Goal: Task Accomplishment & Management: Manage account settings

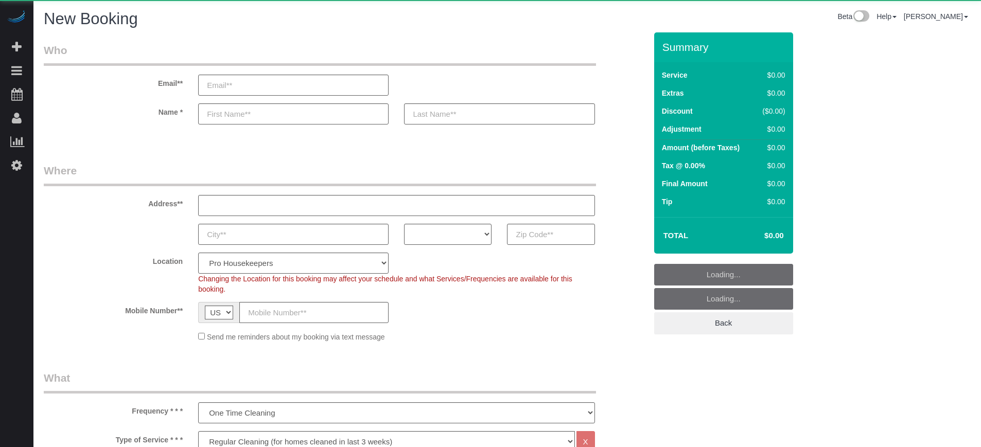
select select "4"
select select "number:9"
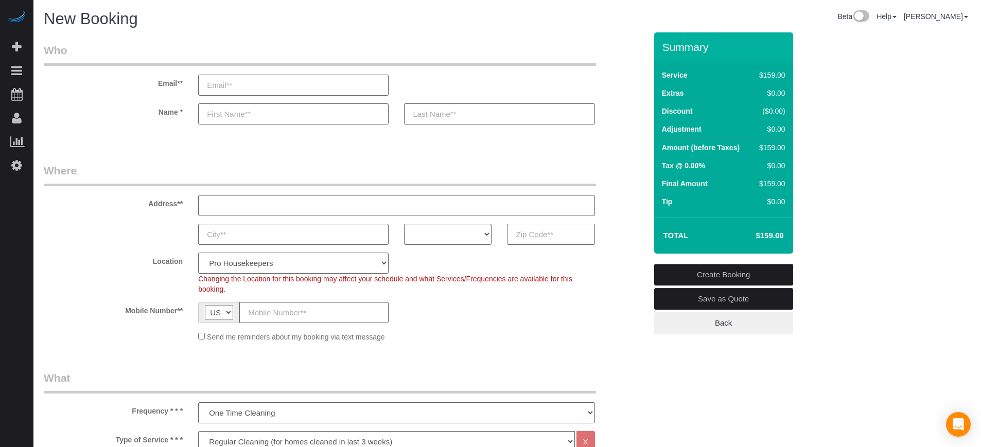
click at [540, 238] on input "text" at bounding box center [550, 234] width 87 height 21
paste input "91754"
type input "91754"
click at [431, 238] on select "AK AL AR AZ CA CO CT DC DE FL GA HI IA ID IL IN KS KY LA MA MD ME MI MN MO MS M…" at bounding box center [447, 234] width 87 height 21
select select "CA"
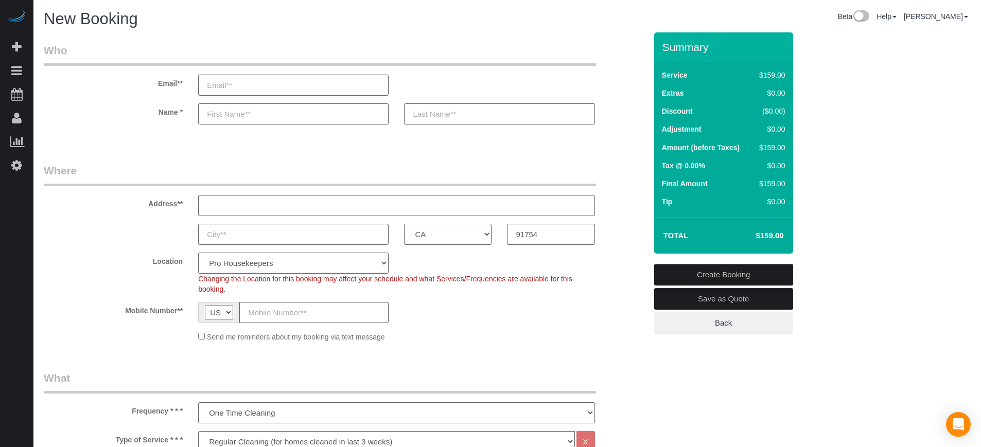
click at [404, 224] on select "AK AL AR AZ CA CO CT DC DE FL GA HI IA ID IL IN KS KY LA MA MD ME MI MN MO MS M…" at bounding box center [447, 234] width 87 height 21
click at [287, 266] on select "Pro Housekeepers Atlanta Austin Boston Chicago Cincinnati Clearwater Denver Ft …" at bounding box center [293, 263] width 190 height 21
select select "3"
click at [198, 253] on select "Pro Housekeepers Atlanta Austin Boston Chicago Cincinnati Clearwater Denver Ft …" at bounding box center [293, 263] width 190 height 21
select select "object:1215"
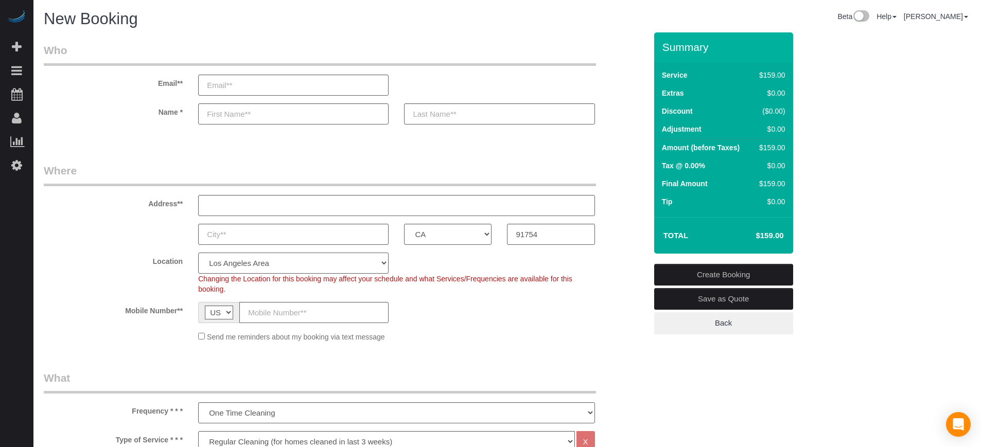
select select "228"
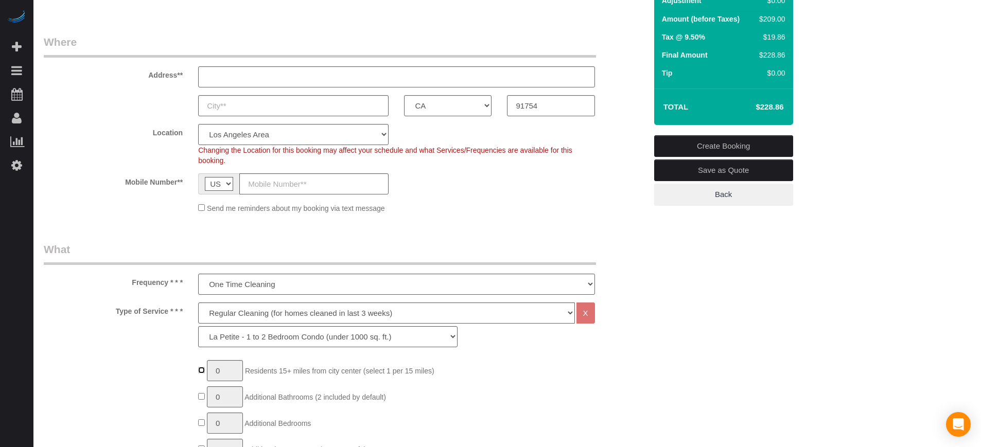
type input "1"
click at [240, 312] on select "Deep Cleaning (for homes that have not been cleaned in 3+ weeks) Spruce Regular…" at bounding box center [386, 313] width 376 height 21
select select "6"
click at [198, 303] on select "Deep Cleaning (for homes that have not been cleaned in 3+ weeks) Spruce Regular…" at bounding box center [386, 313] width 376 height 21
select select "265"
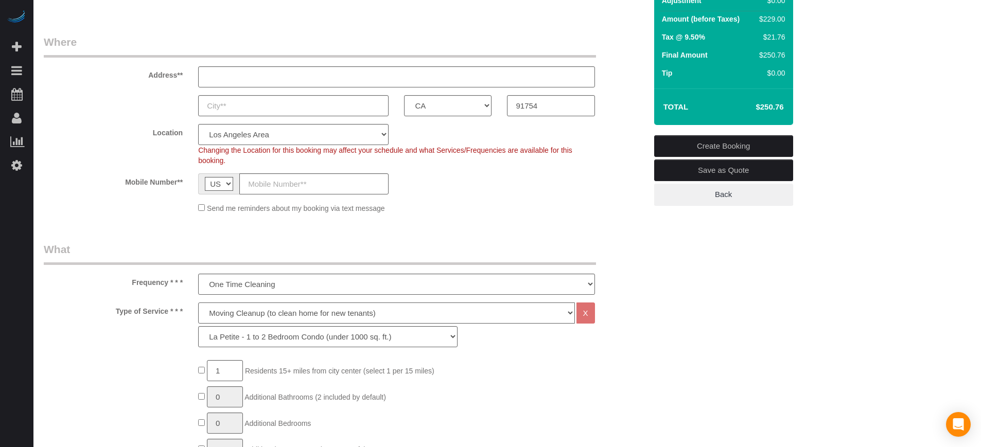
scroll to position [193, 0]
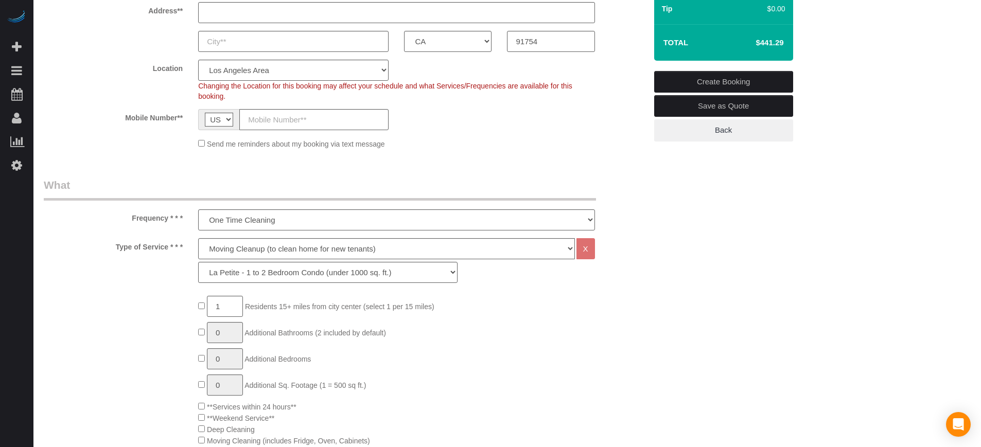
drag, startPoint x: 132, startPoint y: 218, endPoint x: 180, endPoint y: 245, distance: 55.1
click at [180, 245] on label "Type of Service * * *" at bounding box center [113, 245] width 154 height 14
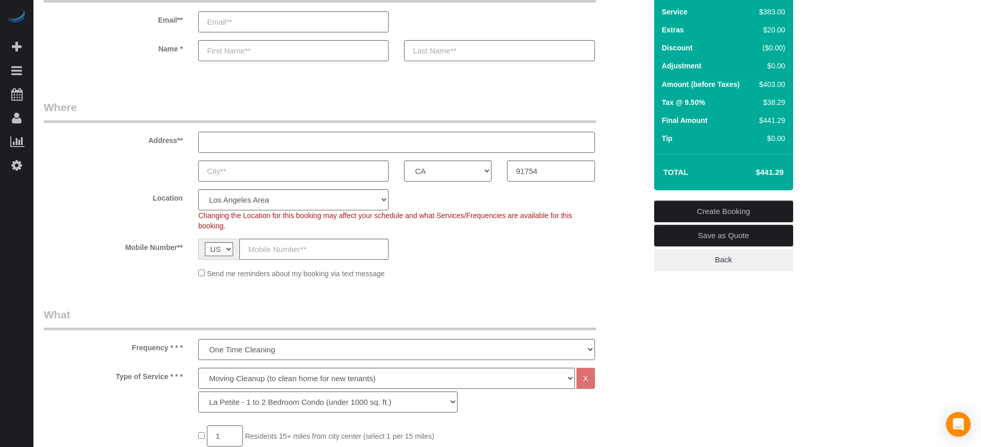
scroll to position [0, 0]
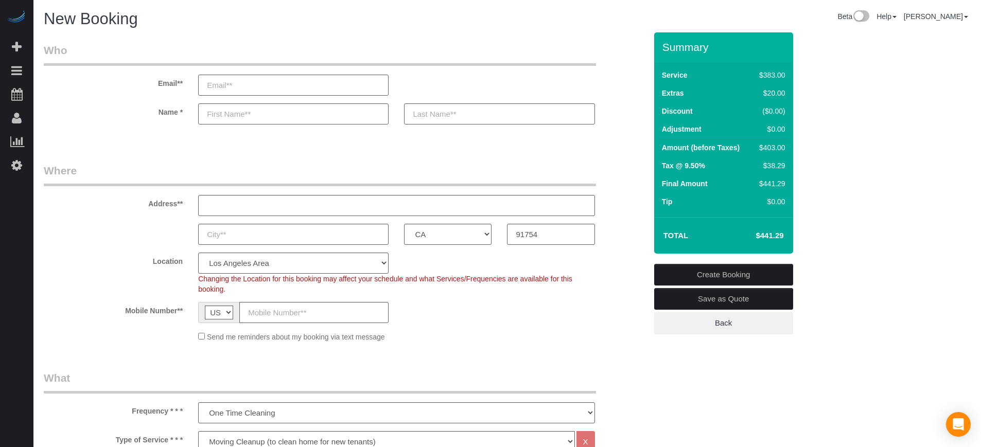
click at [762, 238] on h4 "$452.24" at bounding box center [754, 236] width 59 height 9
copy div "$452.24 Create Booking Save as Quote Back"
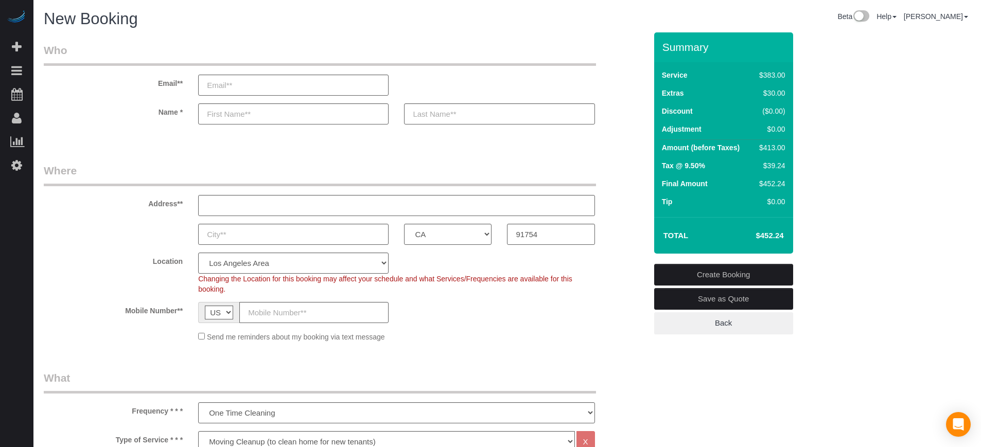
click at [758, 236] on h4 "$452.24" at bounding box center [754, 236] width 59 height 9
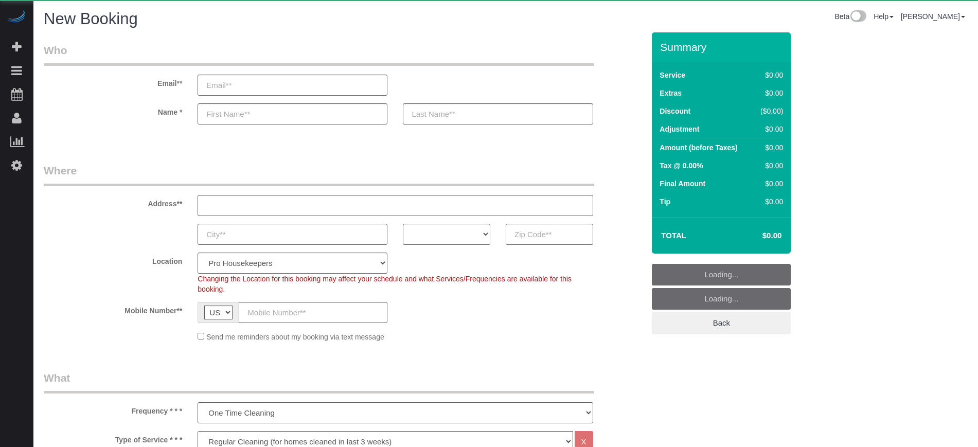
select select "4"
select select "number:9"
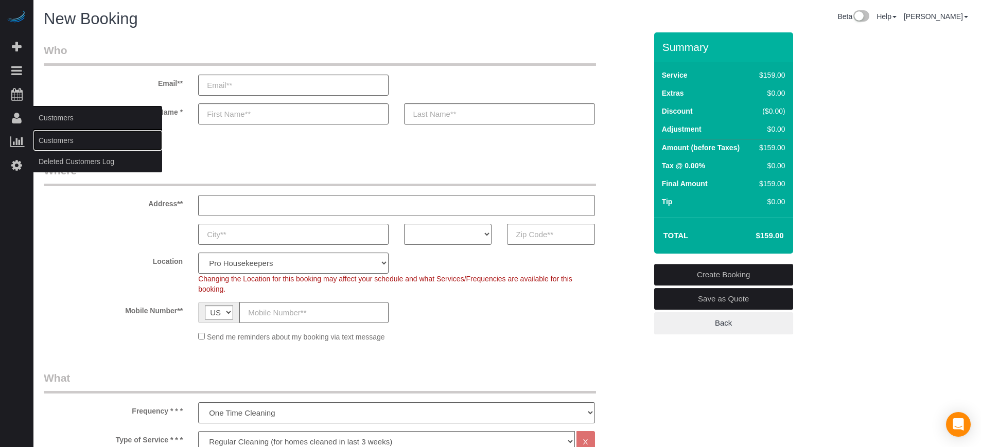
click at [56, 136] on link "Customers" at bounding box center [97, 140] width 129 height 21
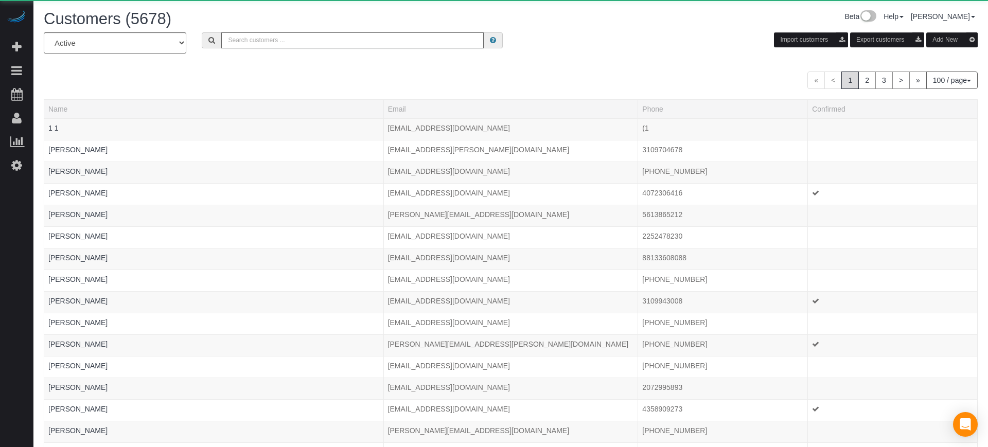
click at [319, 37] on input "text" at bounding box center [352, 40] width 262 height 16
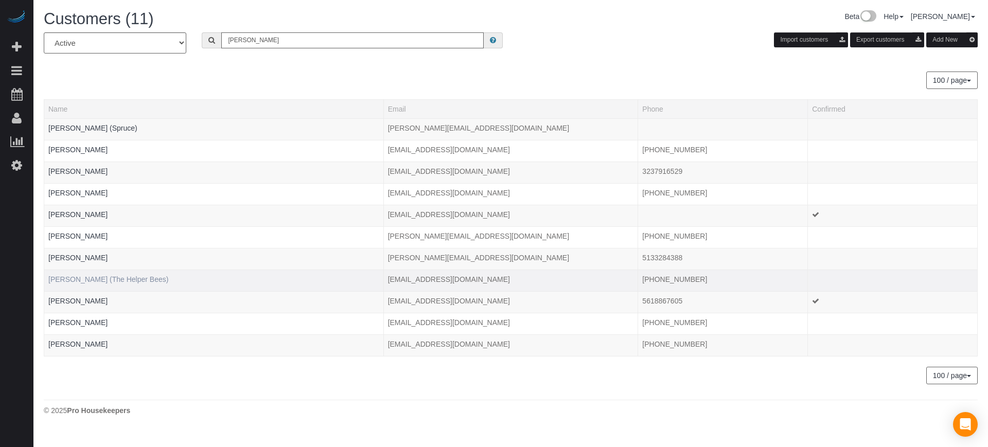
type input "timothy"
click at [105, 279] on link "Timothy Raynor (The Helper Bees)" at bounding box center [108, 279] width 120 height 8
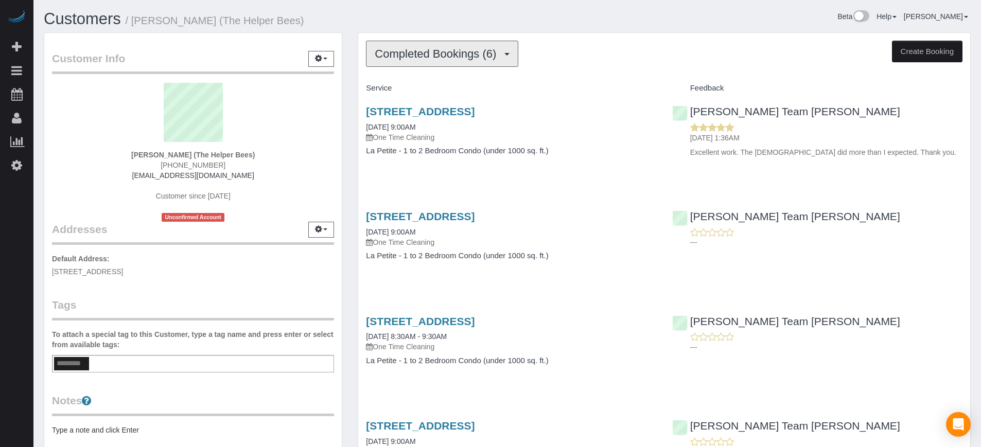
click at [482, 55] on span "Completed Bookings (6)" at bounding box center [438, 53] width 127 height 13
click at [482, 54] on span "Completed Bookings (6)" at bounding box center [438, 53] width 127 height 13
click at [192, 163] on span "(626) 430-8238" at bounding box center [193, 165] width 65 height 8
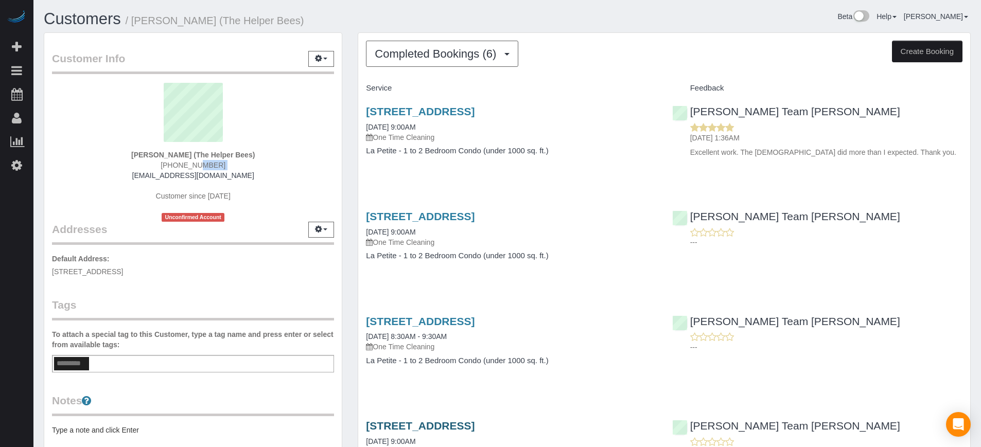
copy div "(626) 430-8238"
click at [967, 229] on div "Chandler Team Michelle ---" at bounding box center [817, 227] width 306 height 50
click at [351, 140] on div "Completed Bookings (6) Completed Bookings (6) Upcoming Bookings (0) Cancelled B…" at bounding box center [664, 388] width 628 height 712
click at [960, 148] on p "Excellent work. The lady did more than I expected. Thank you." at bounding box center [826, 152] width 272 height 10
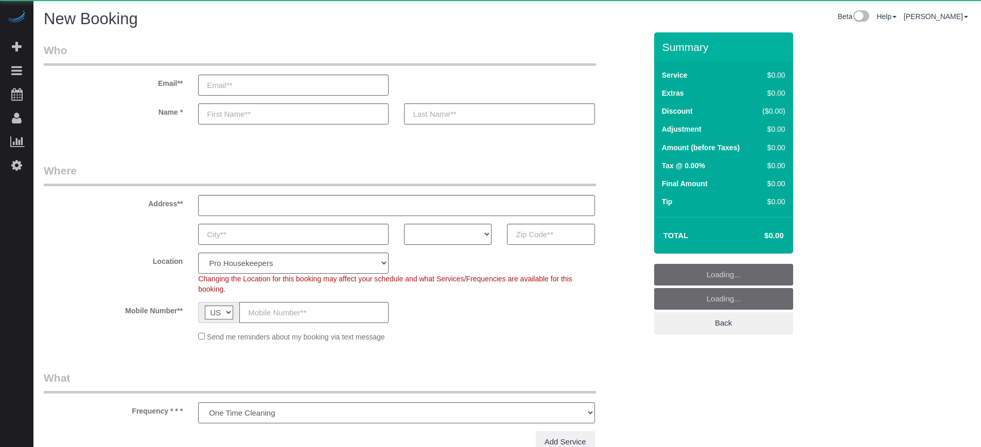
select select "number:9"
select select "object:1206"
select select "4"
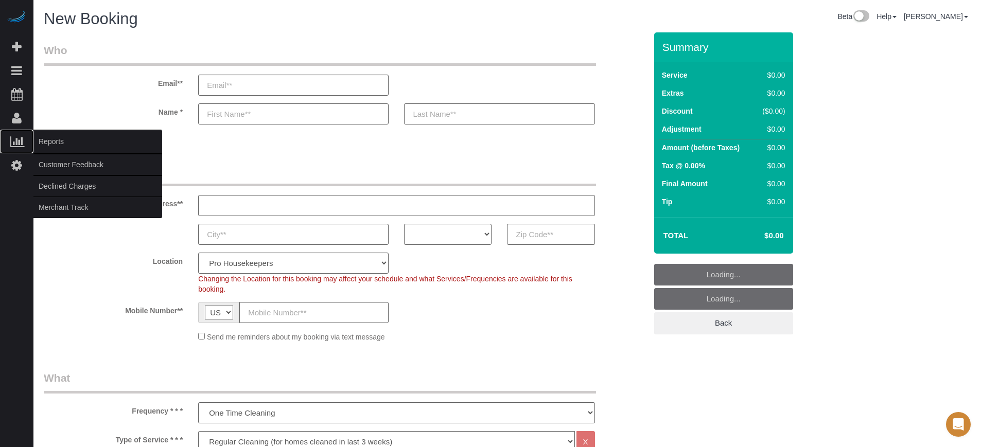
click at [44, 141] on span "Reports" at bounding box center [97, 142] width 129 height 24
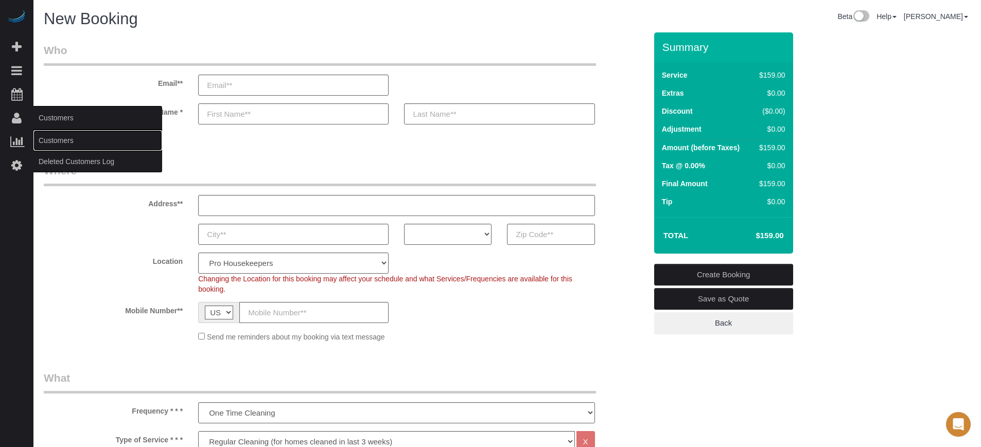
click at [48, 135] on link "Customers" at bounding box center [97, 140] width 129 height 21
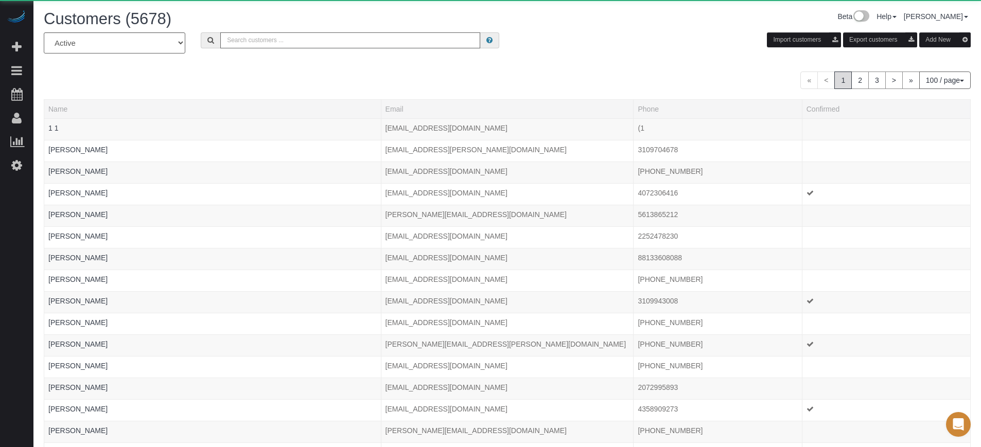
click at [289, 42] on input "text" at bounding box center [350, 40] width 260 height 16
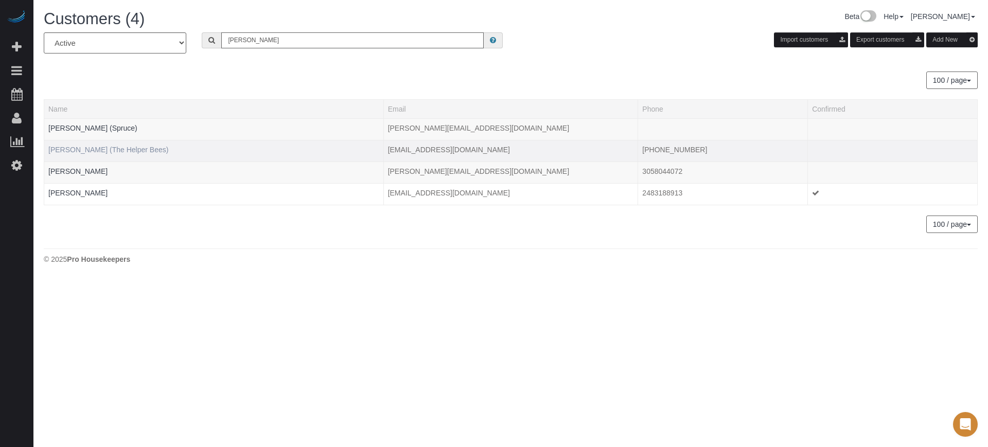
type input "robert c"
click at [114, 152] on link "Robert Campbell (The Helper Bees)" at bounding box center [108, 150] width 120 height 8
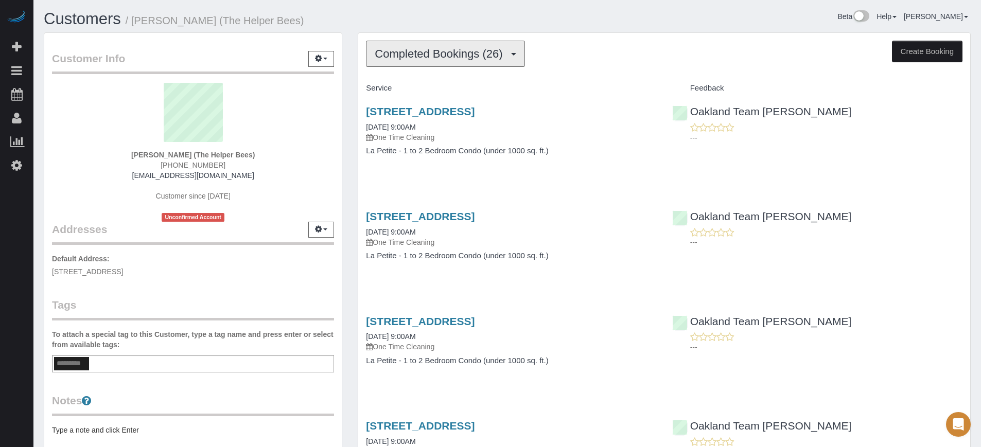
click at [445, 59] on span "Completed Bookings (26)" at bounding box center [441, 53] width 133 height 13
click at [469, 23] on h1 "Customers / Robert Campbell (The Helper Bees)" at bounding box center [272, 18] width 456 height 17
click at [425, 54] on span "Completed Bookings (26)" at bounding box center [441, 53] width 133 height 13
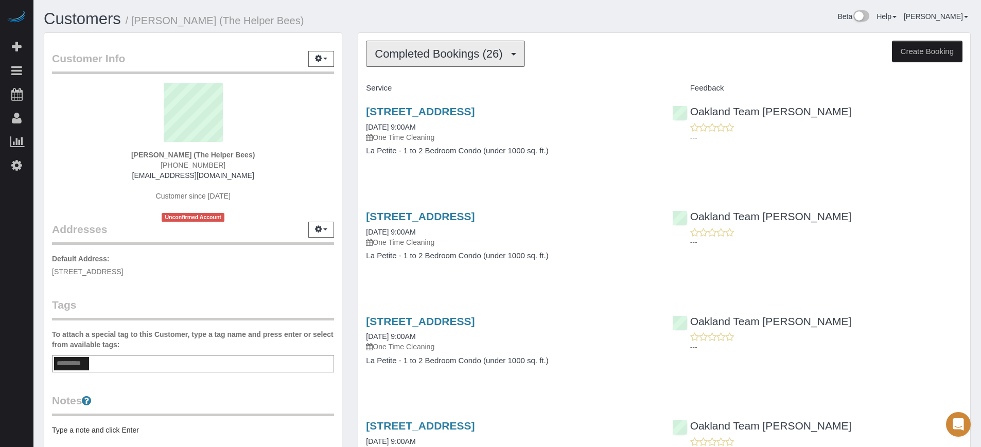
click at [481, 41] on button "Completed Bookings (26)" at bounding box center [445, 54] width 159 height 26
click at [477, 23] on h1 "Customers / Robert Campbell (The Helper Bees)" at bounding box center [272, 18] width 456 height 17
click at [477, 52] on span "Completed Bookings (26)" at bounding box center [441, 53] width 133 height 13
click at [452, 23] on h1 "Customers / Robert Campbell (The Helper Bees)" at bounding box center [272, 18] width 456 height 17
click at [461, 53] on span "Completed Bookings (26)" at bounding box center [441, 53] width 133 height 13
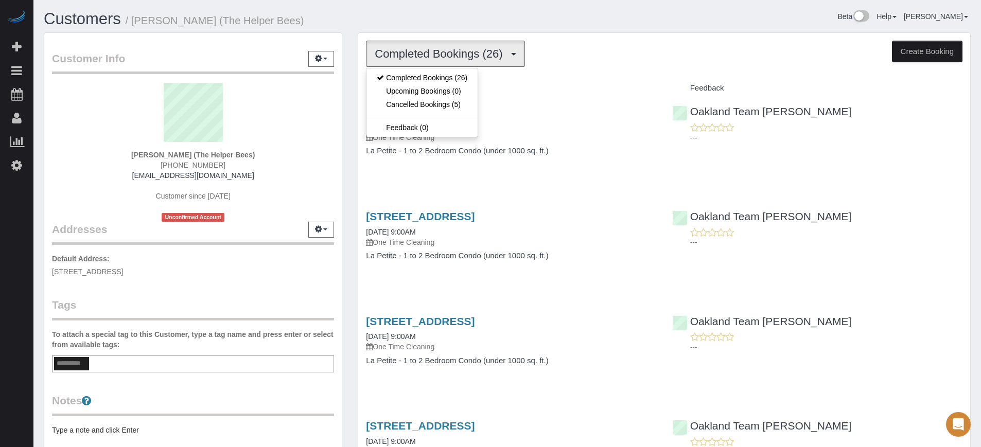
click at [462, 24] on h1 "Customers / Robert Campbell (The Helper Bees)" at bounding box center [272, 18] width 456 height 17
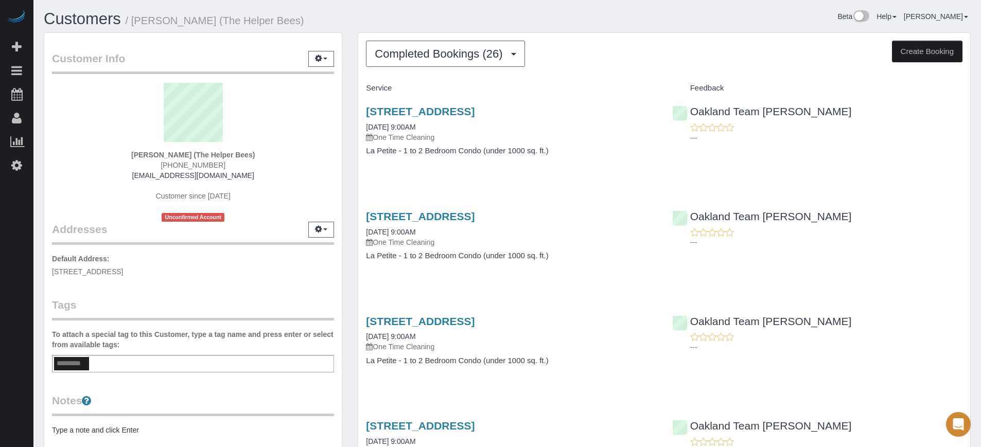
click at [498, 17] on h1 "Customers / Robert Campbell (The Helper Bees)" at bounding box center [272, 18] width 456 height 17
click at [549, 18] on div "Beta Help Help Docs Take a Tour Contact Support Edgar Uro My Account Change Pas…" at bounding box center [742, 19] width 471 height 18
click at [465, 112] on link "1416 Montauban Ct, Tracy, CA 95304" at bounding box center [420, 111] width 109 height 12
click at [387, 63] on button "Completed Bookings (26)" at bounding box center [445, 54] width 159 height 26
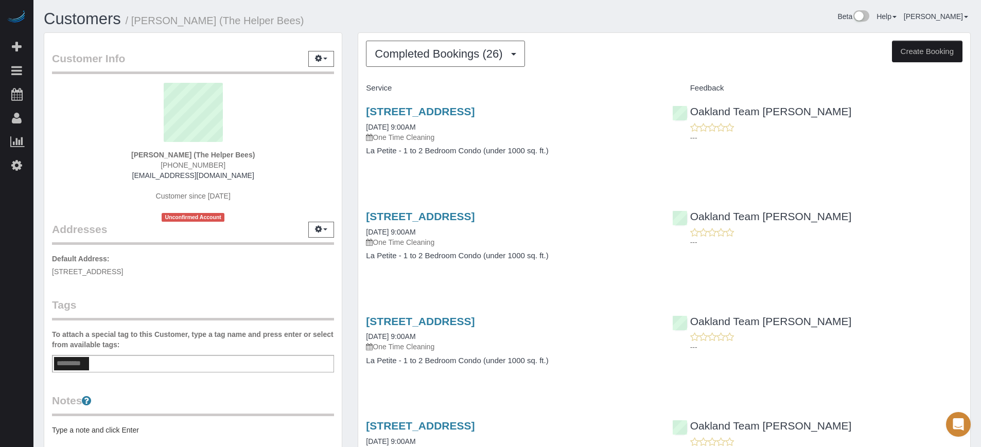
click at [959, 223] on div "Oakland Team Cristina ---" at bounding box center [817, 227] width 306 height 50
click at [950, 355] on div "Oakland Team Cristina ---" at bounding box center [817, 332] width 306 height 50
drag, startPoint x: 591, startPoint y: 52, endPoint x: 586, endPoint y: 50, distance: 6.0
click at [591, 52] on div "Completed Bookings (26) Completed Bookings (26) Upcoming Bookings (0) Cancelled…" at bounding box center [664, 54] width 596 height 26
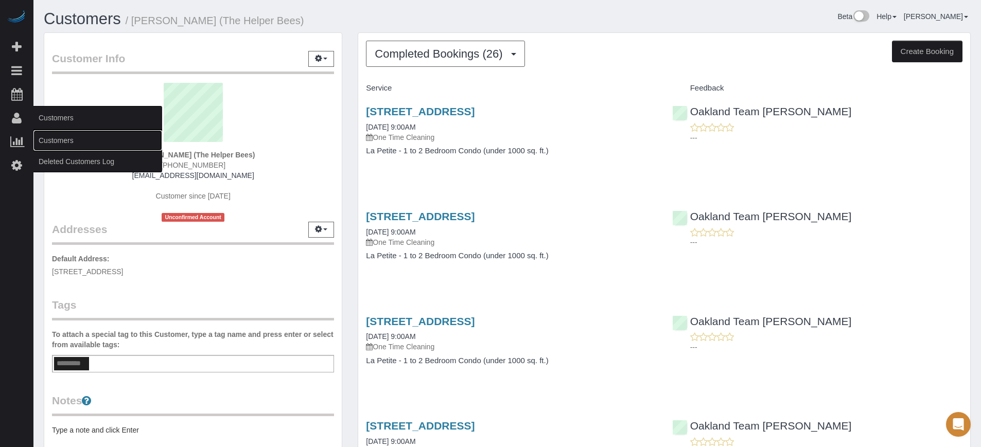
click at [52, 145] on link "Customers" at bounding box center [97, 140] width 129 height 21
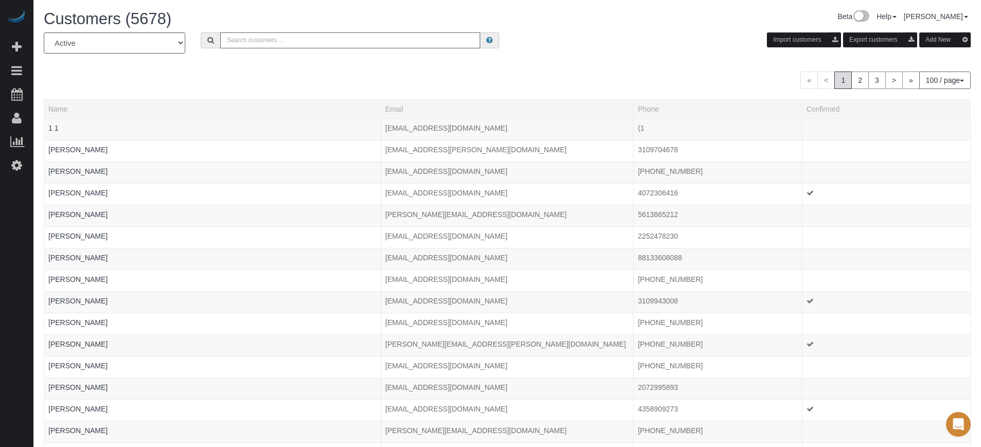
click at [282, 40] on input "text" at bounding box center [350, 40] width 260 height 16
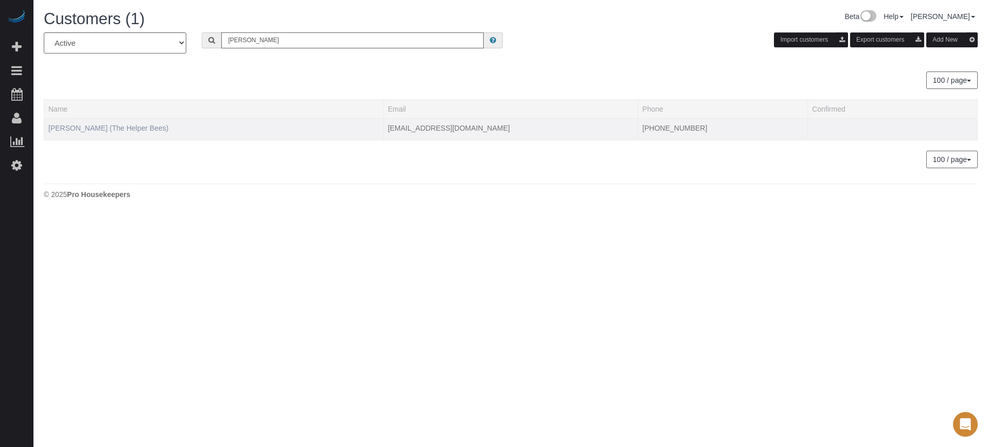
type input "robert cam"
click at [117, 130] on link "Robert Campbell (The Helper Bees)" at bounding box center [108, 128] width 120 height 8
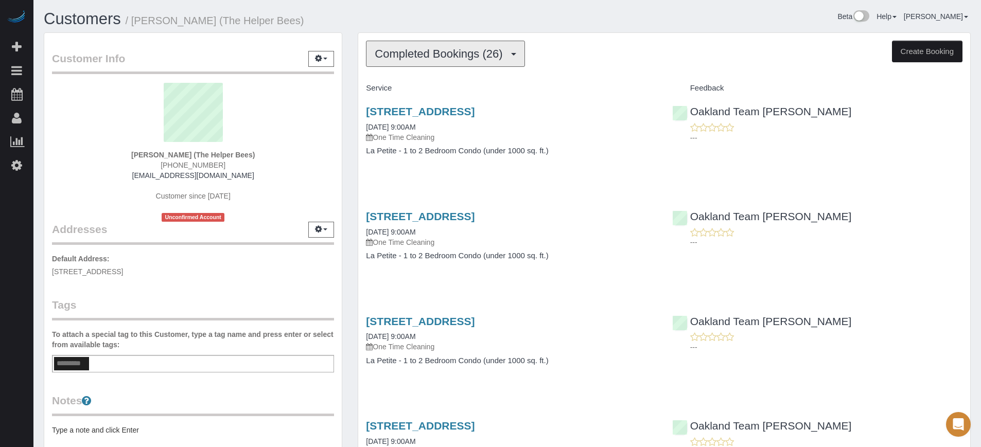
click at [399, 42] on button "Completed Bookings (26)" at bounding box center [445, 54] width 159 height 26
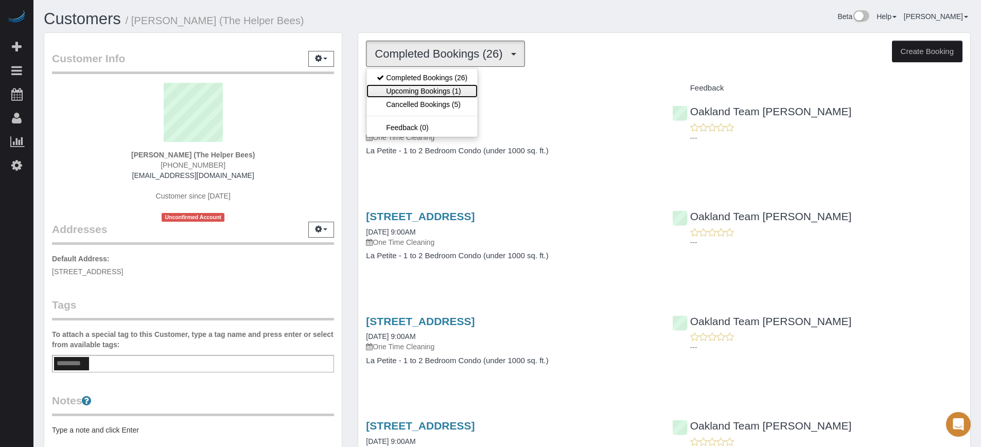
click at [424, 91] on link "Upcoming Bookings (1)" at bounding box center [421, 90] width 111 height 13
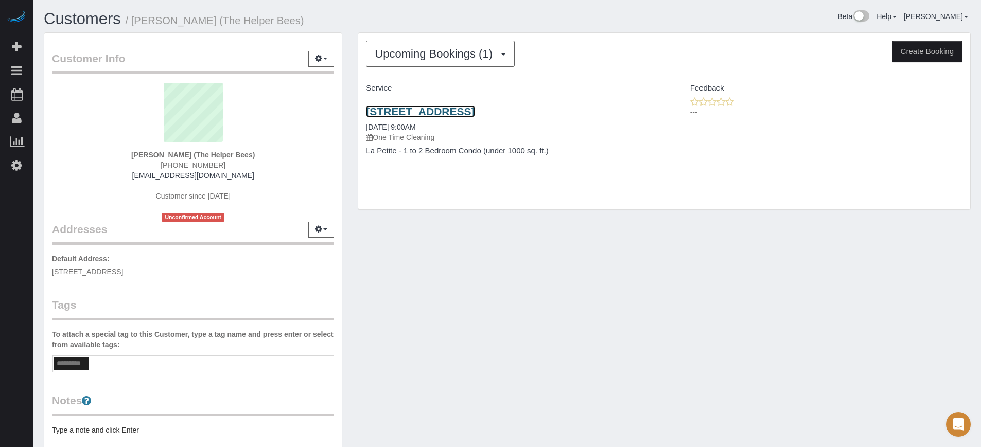
click at [427, 113] on link "1416 Montauban Ct, Tracy, CA 95304" at bounding box center [420, 111] width 109 height 12
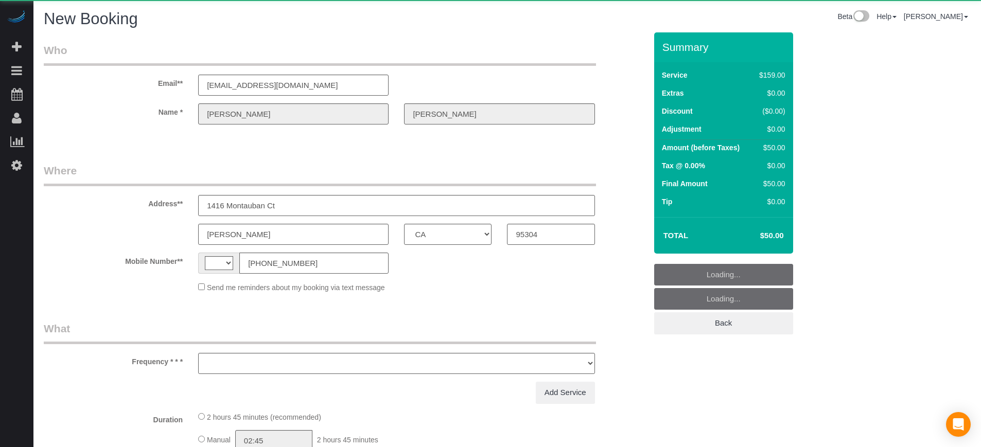
select select "CA"
select select "string:US"
select select "object:632"
select select "string:fspay-1621a130-1284-4e6b-a100-fcad55790104"
select select "number:9"
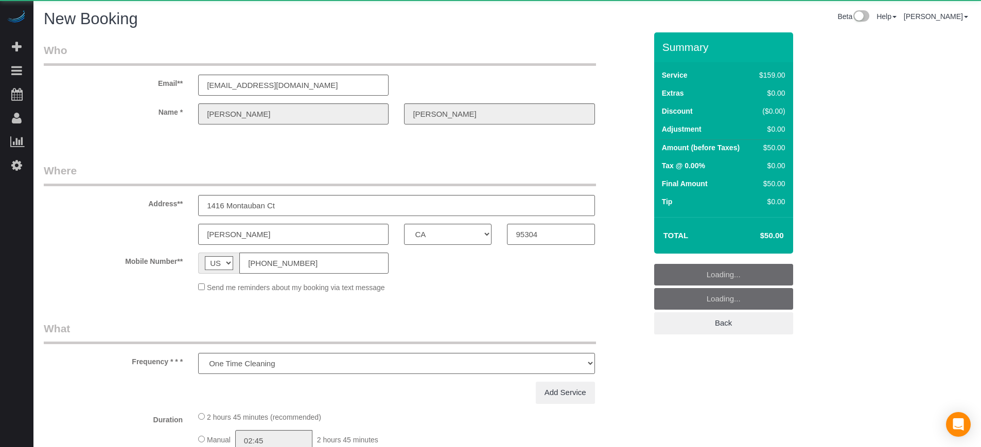
select select "object:1282"
select select "4"
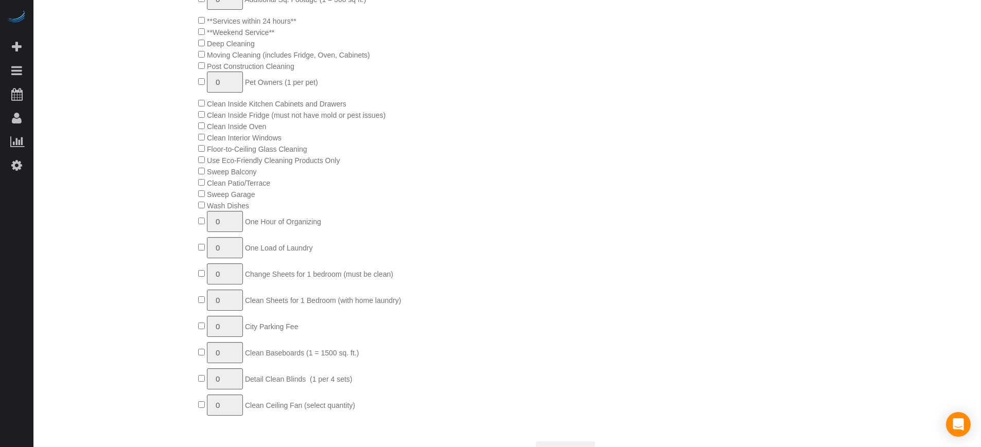
select select "object:1289"
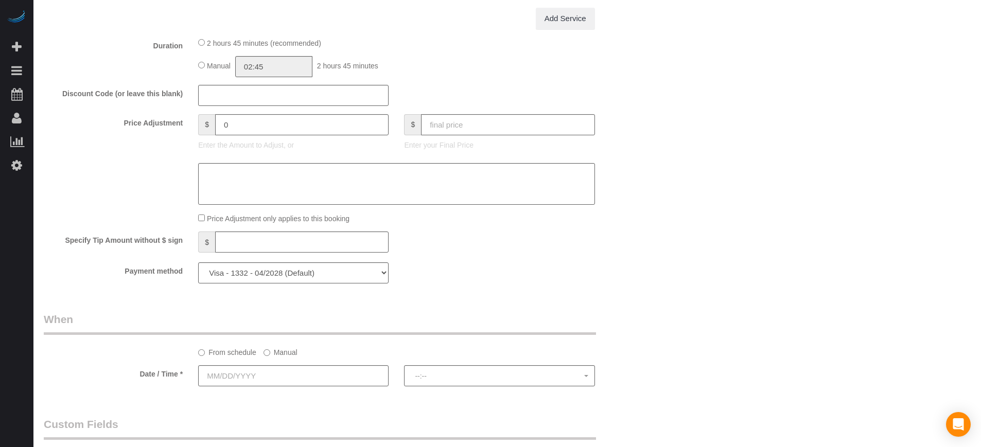
scroll to position [984, 0]
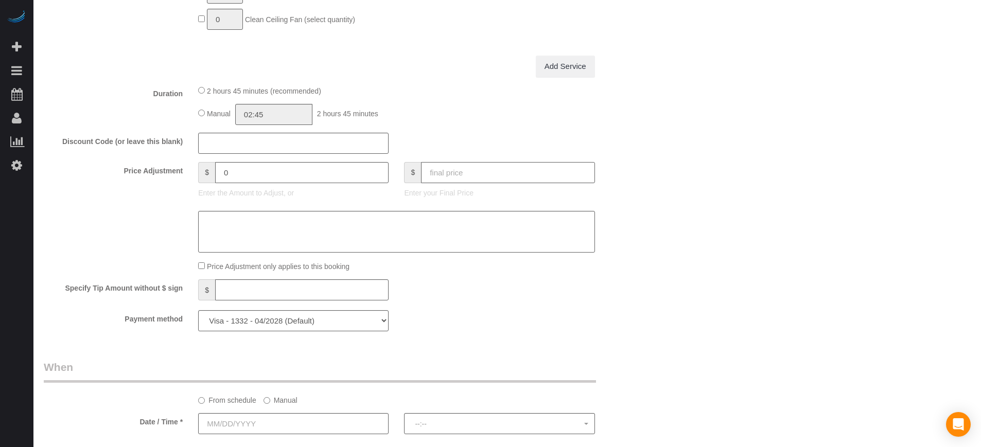
click at [483, 169] on input "text" at bounding box center [507, 172] width 173 height 21
type input "50"
click at [673, 244] on div "Who Email** r.campbell37.rc@gmail.com Name * Robert Campbell Where Address** 14…" at bounding box center [507, 44] width 927 height 1993
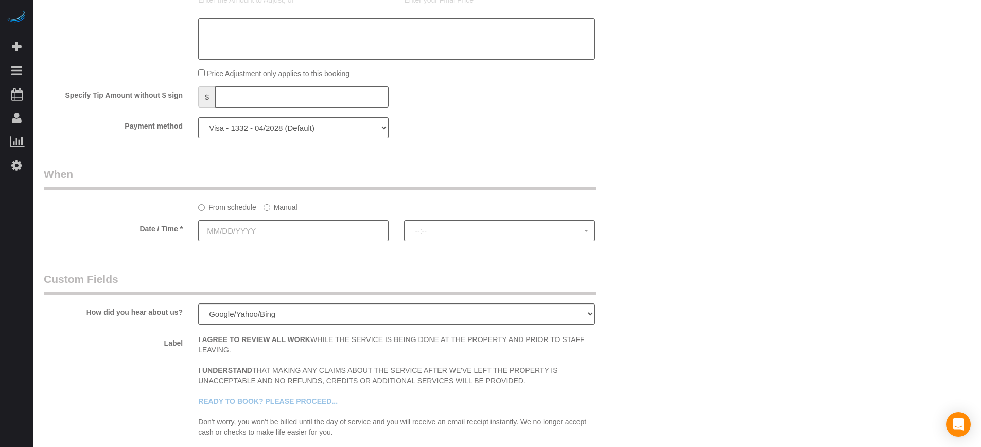
type input "-109"
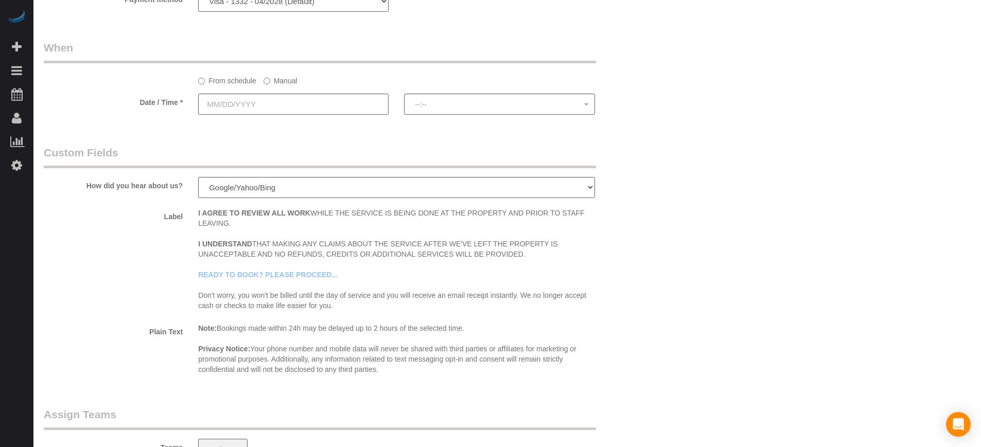
scroll to position [1306, 0]
click at [328, 104] on input "text" at bounding box center [293, 102] width 190 height 21
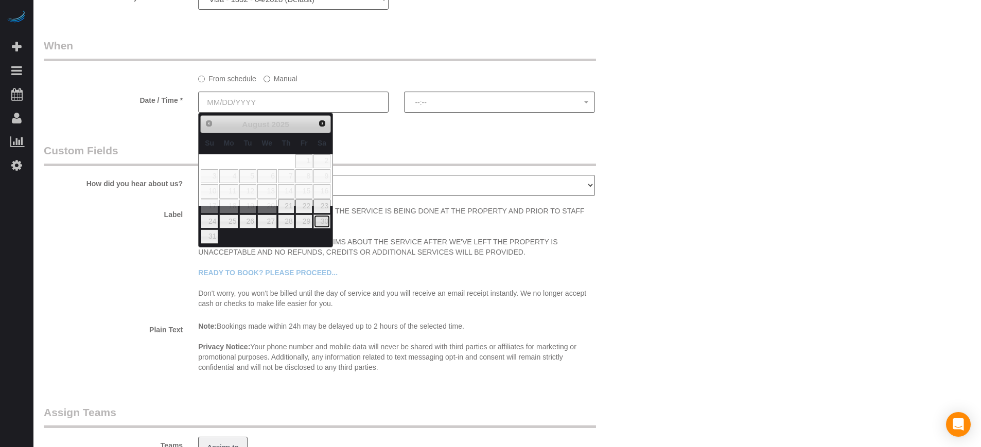
click at [319, 218] on link "30" at bounding box center [321, 222] width 17 height 14
type input "08/30/2025"
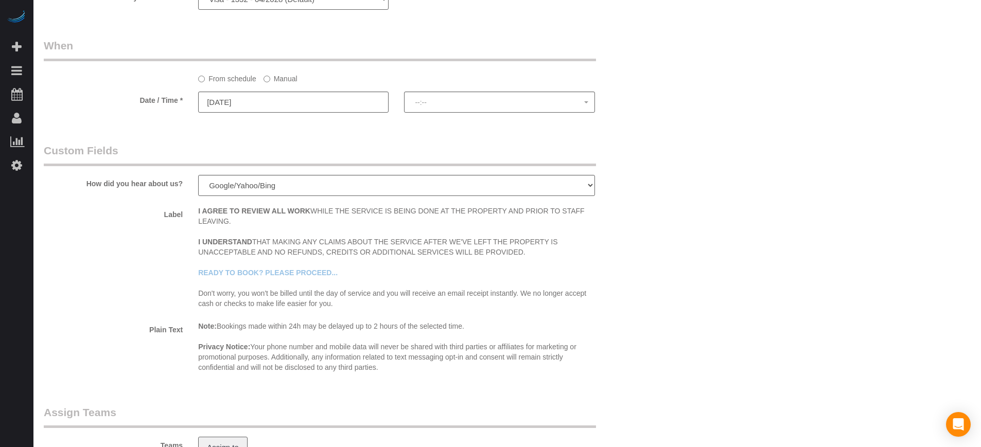
select select "spot1"
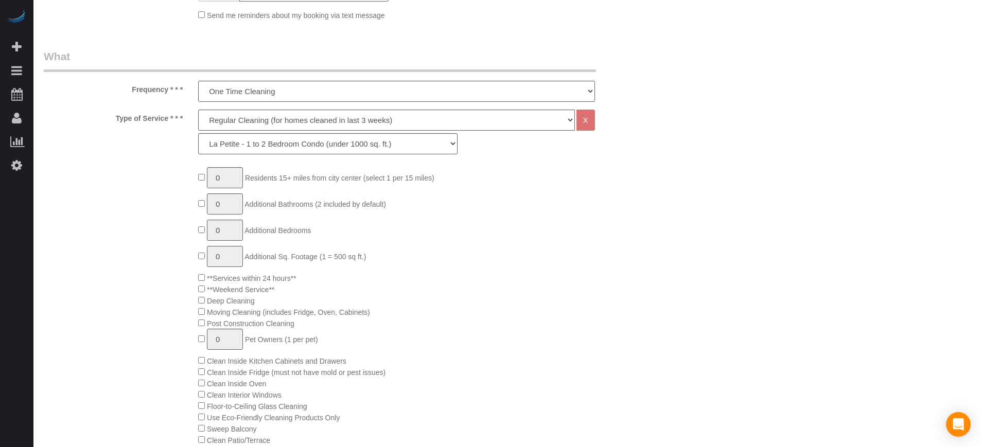
scroll to position [20, 0]
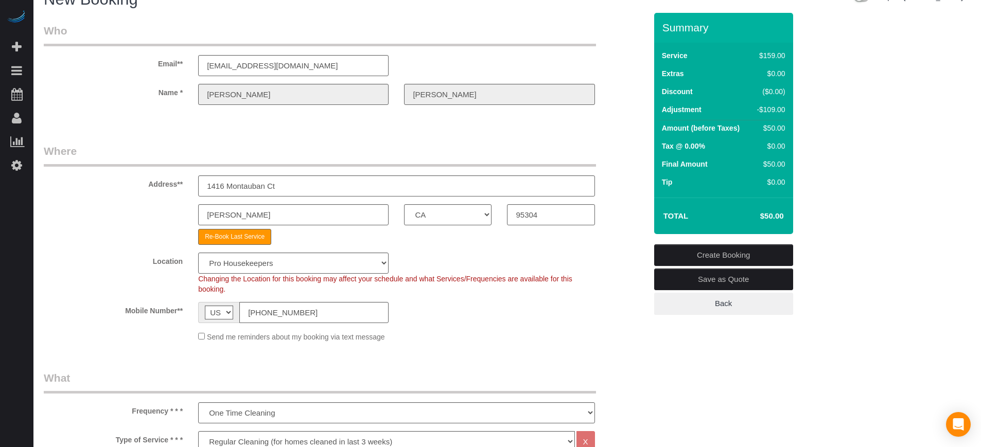
click at [706, 250] on link "Create Booking" at bounding box center [723, 255] width 139 height 22
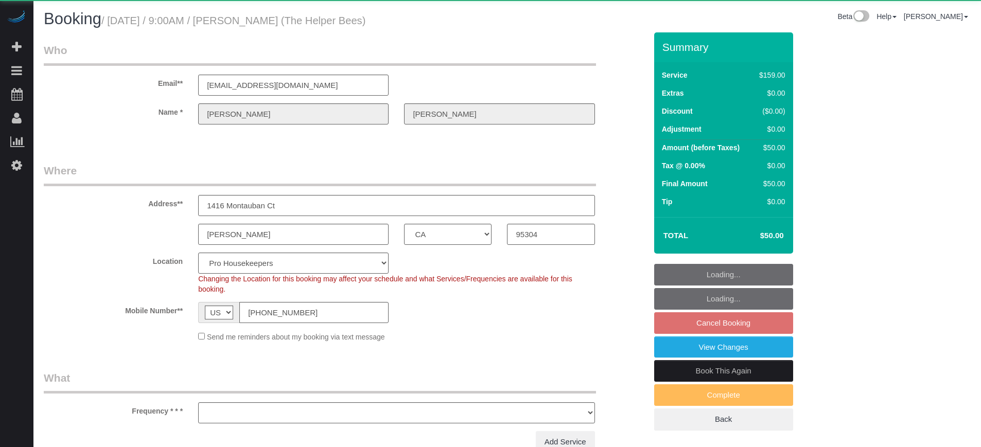
select select "CA"
select select "number:9"
select select "object:1237"
select select "4"
select select "spot1"
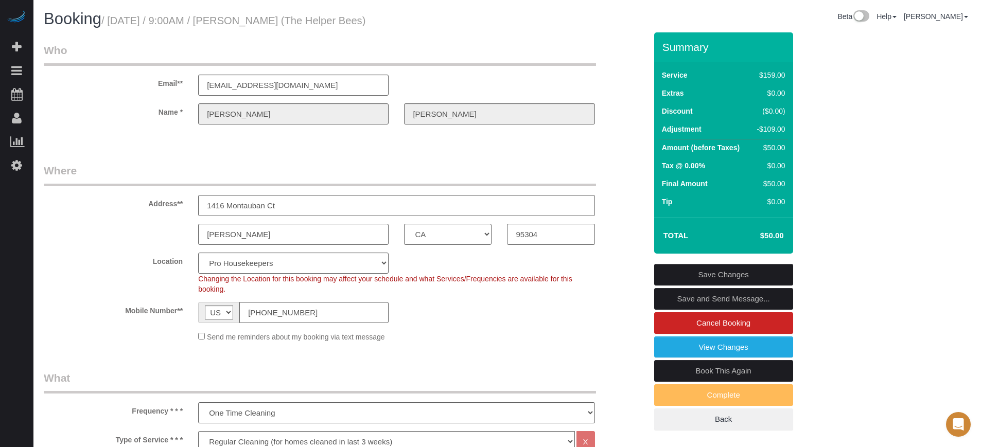
click at [92, 277] on div "Location Pro Housekeepers [GEOGRAPHIC_DATA] [GEOGRAPHIC_DATA] [GEOGRAPHIC_DATA]…" at bounding box center [345, 274] width 618 height 42
